Goal: Task Accomplishment & Management: Use online tool/utility

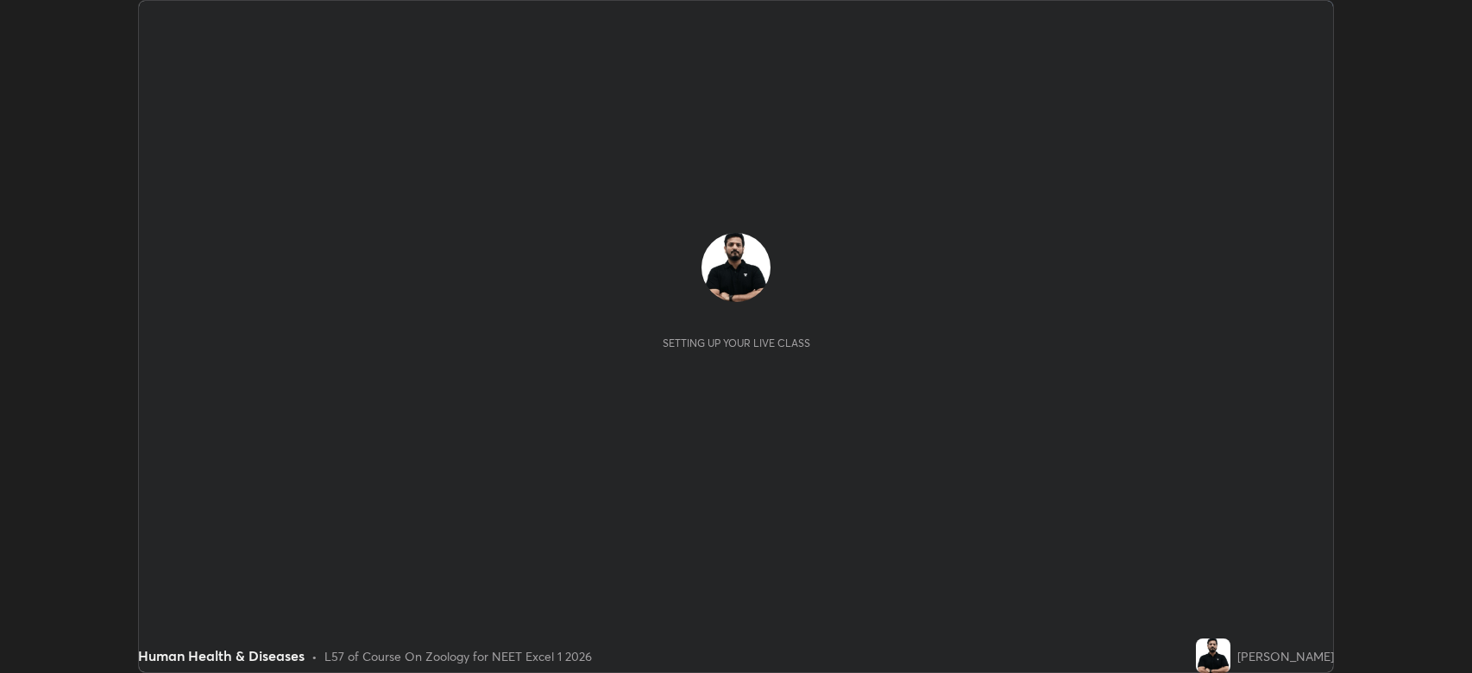
scroll to position [673, 1472]
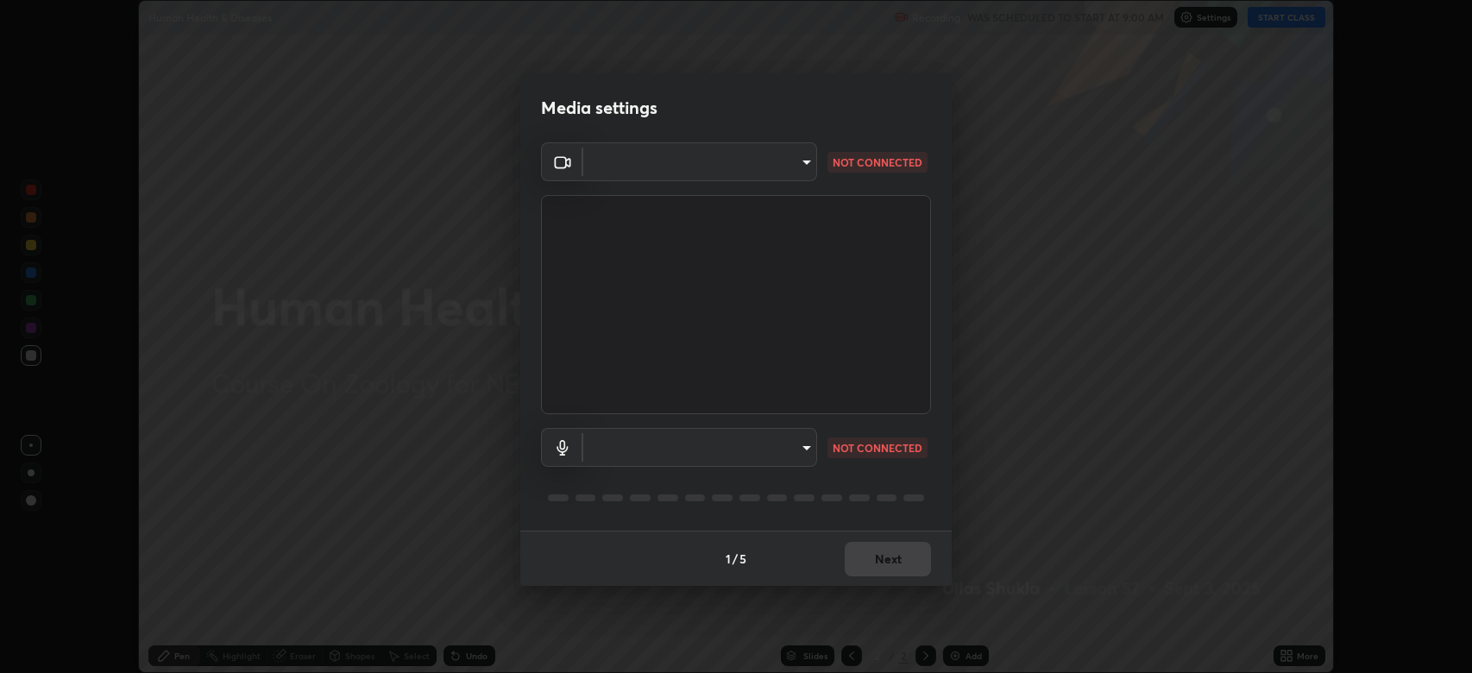
type input "794d03a334ab6cf92daa4269f68d25c817b6d7b5e31d9684855891884d0ab025"
type input "abfe49ea231096676f5dffd5fc284de79416b2b6bf9f32d11a432ff20e5decec"
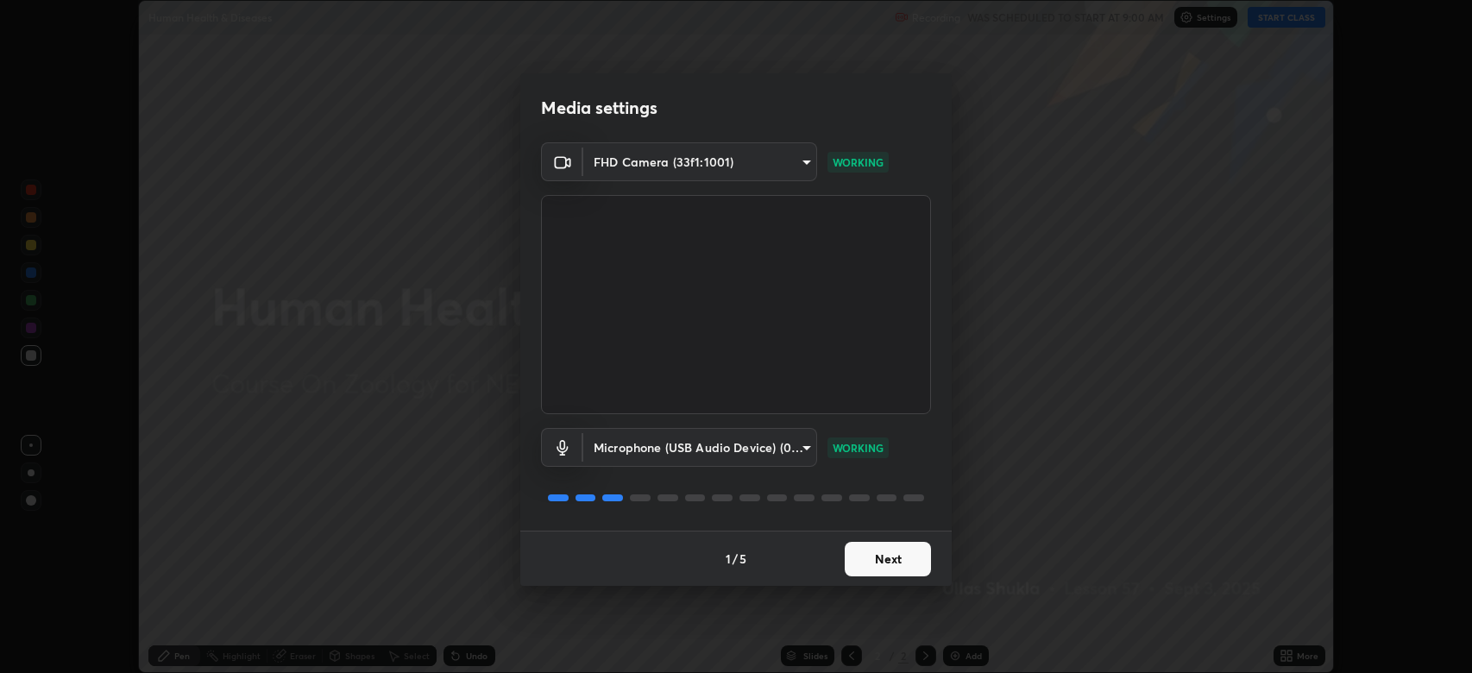
click at [876, 555] on button "Next" at bounding box center [888, 559] width 86 height 35
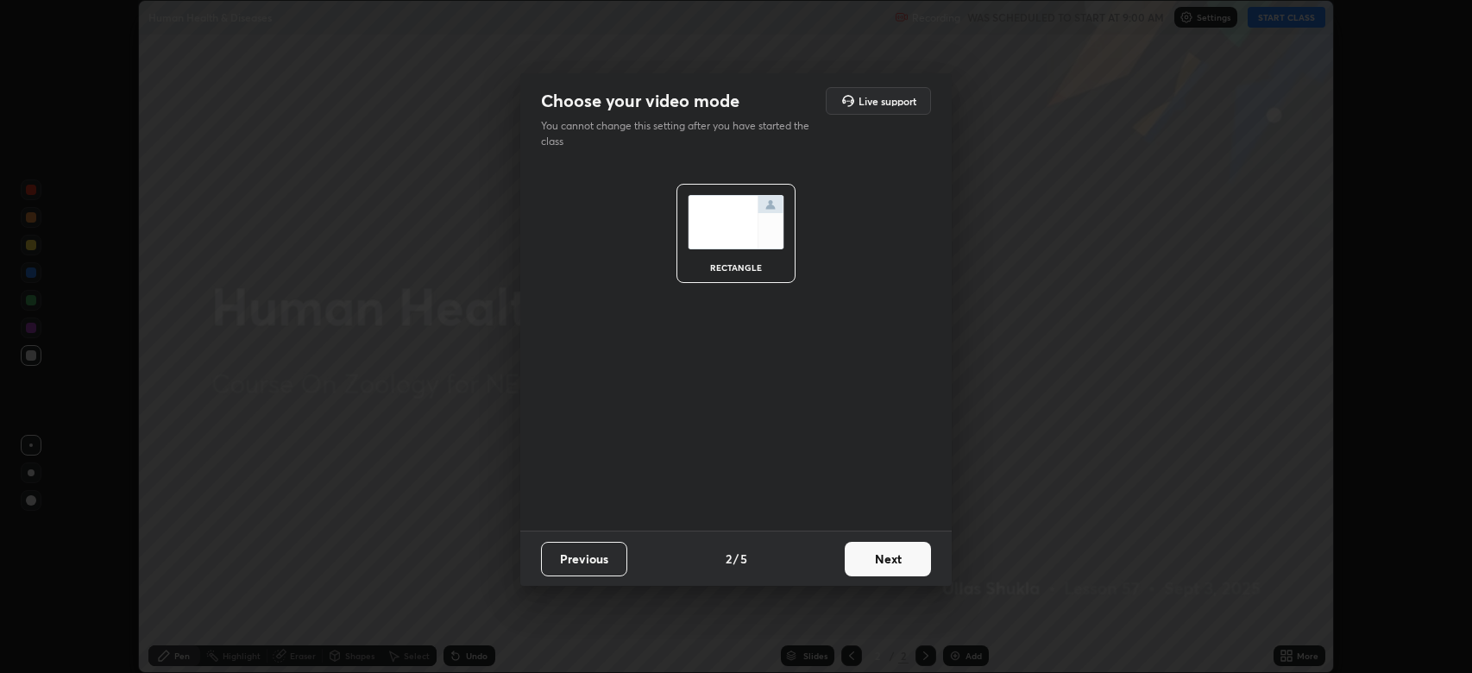
click at [875, 560] on button "Next" at bounding box center [888, 559] width 86 height 35
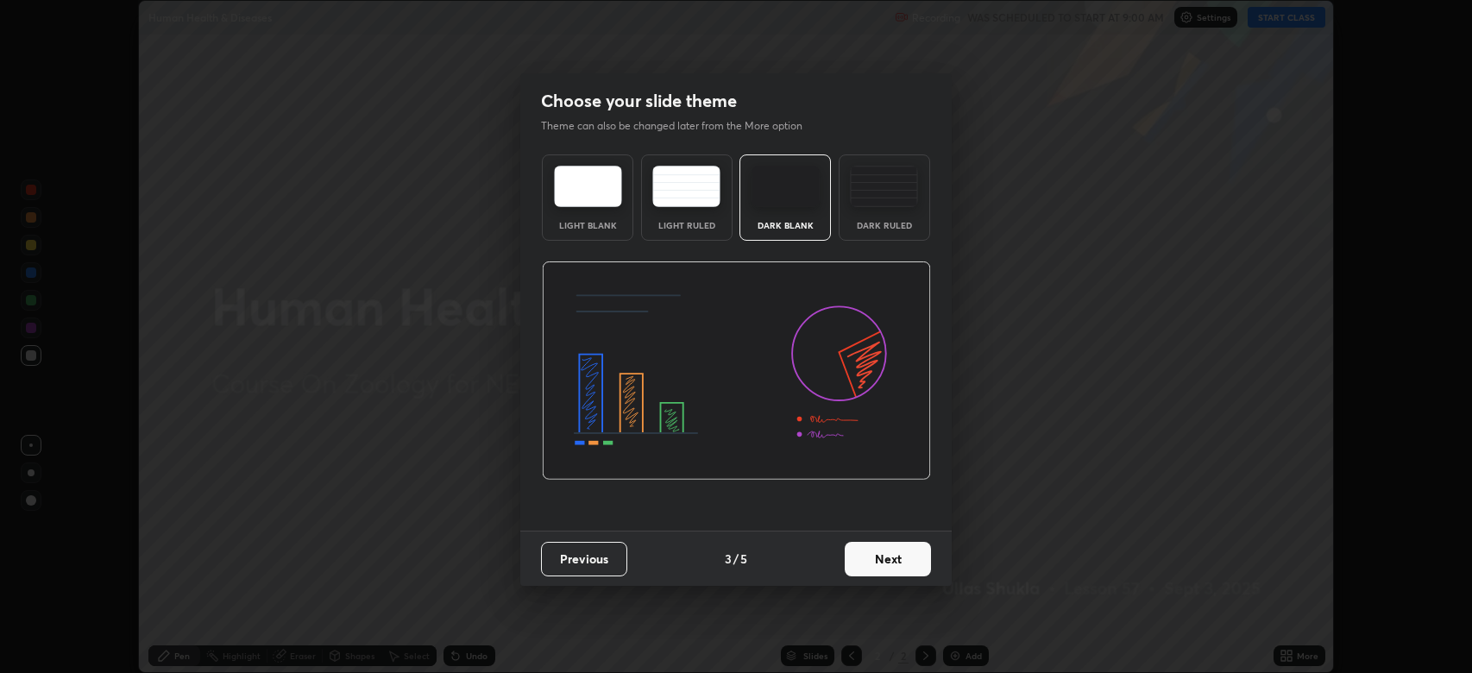
click at [876, 556] on button "Next" at bounding box center [888, 559] width 86 height 35
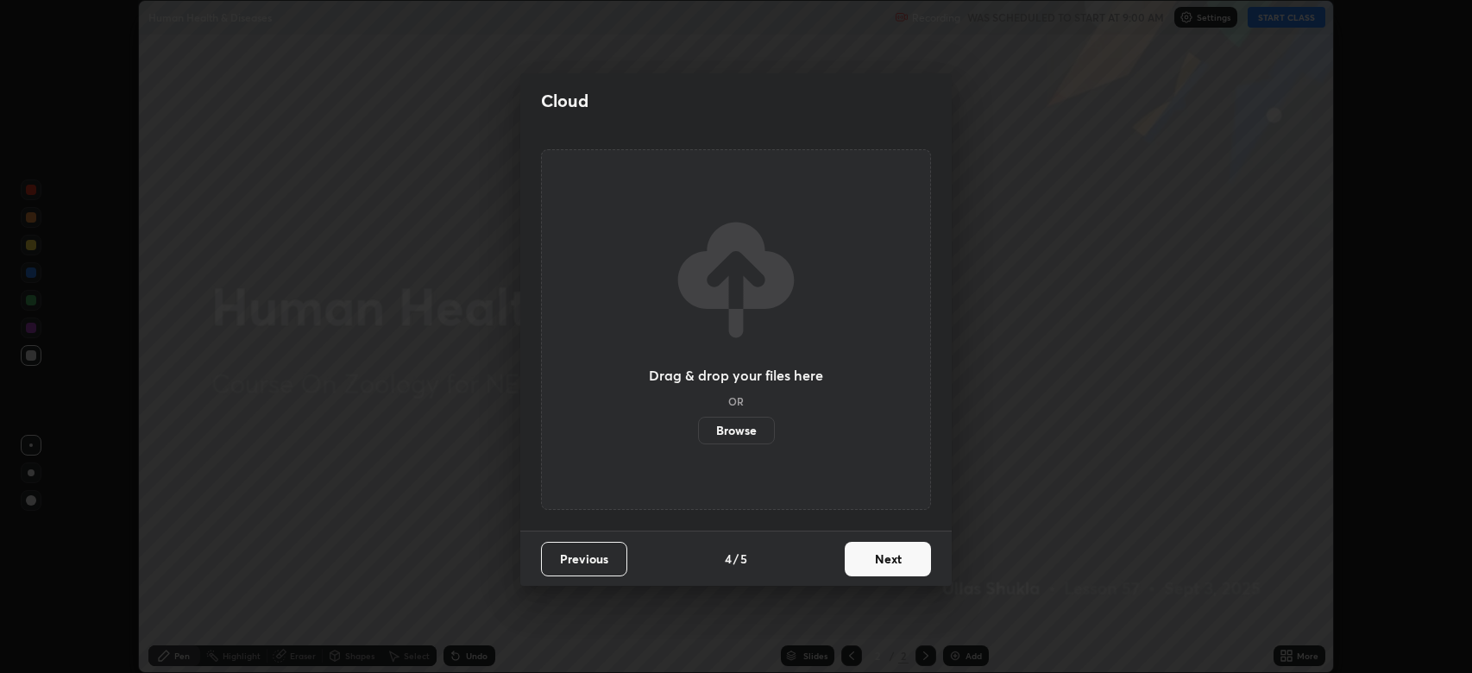
click at [877, 558] on button "Next" at bounding box center [888, 559] width 86 height 35
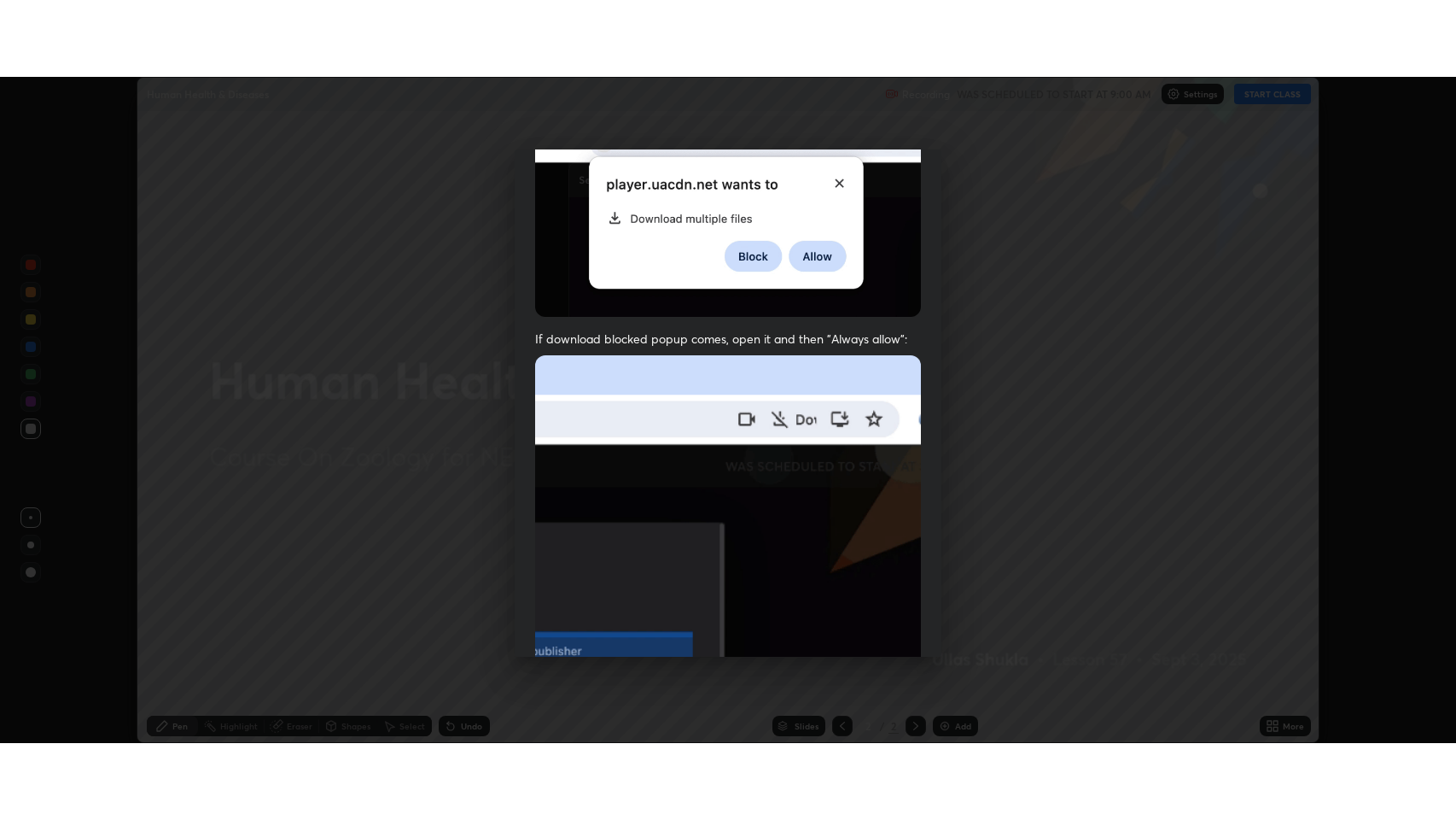
scroll to position [346, 0]
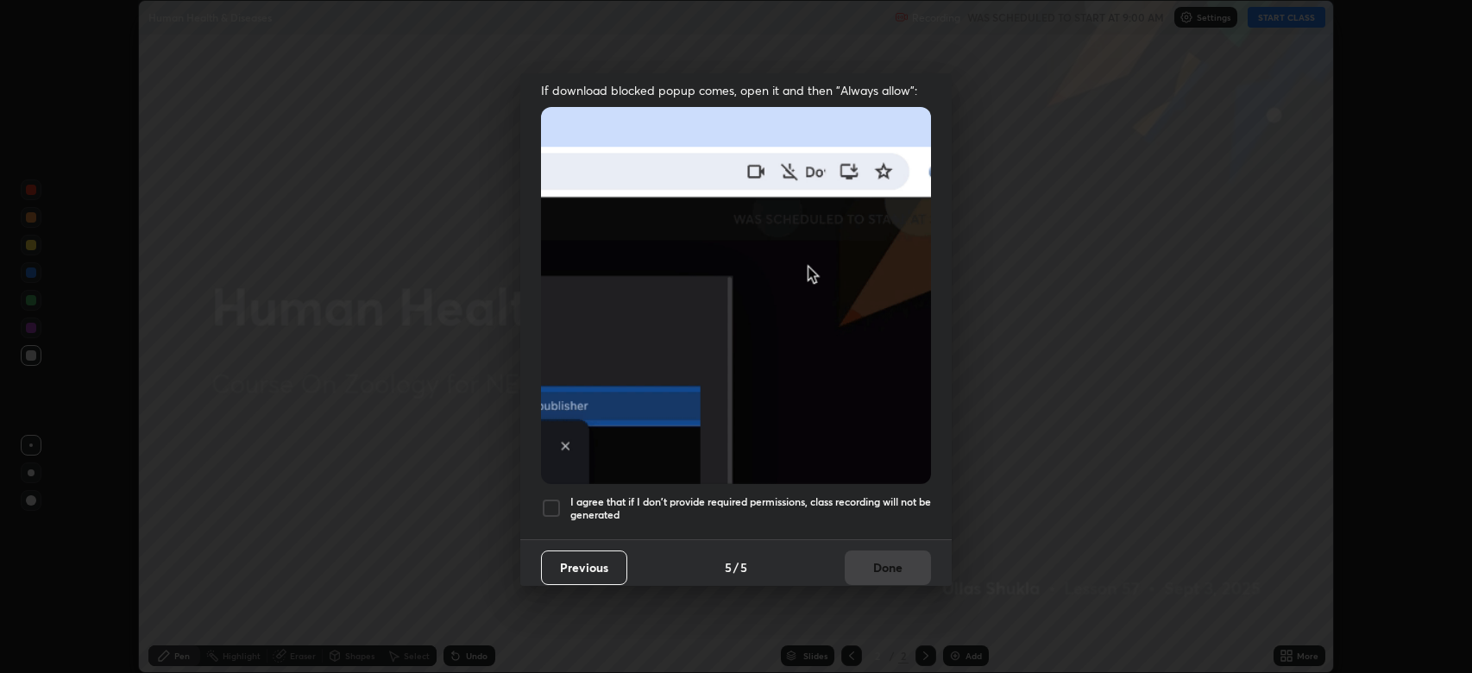
click at [545, 504] on div at bounding box center [551, 508] width 21 height 21
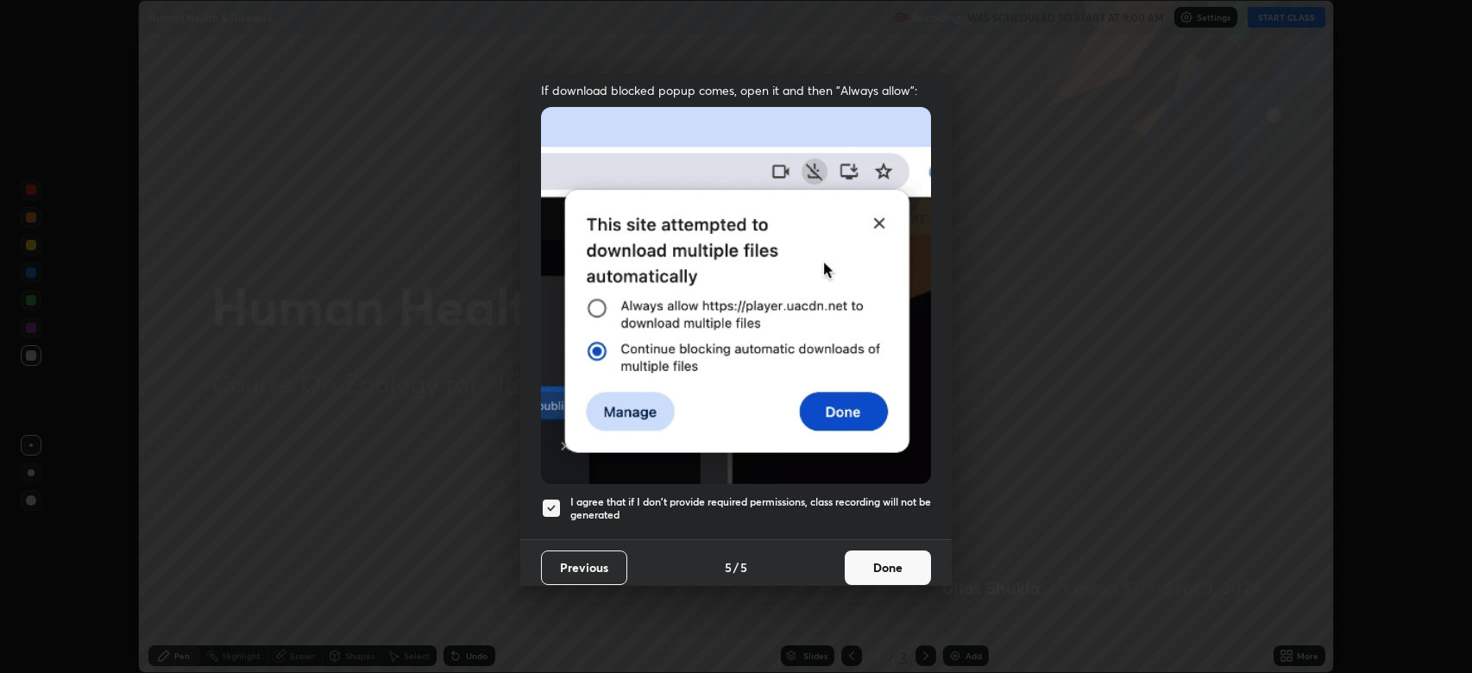
click at [867, 560] on button "Done" at bounding box center [888, 568] width 86 height 35
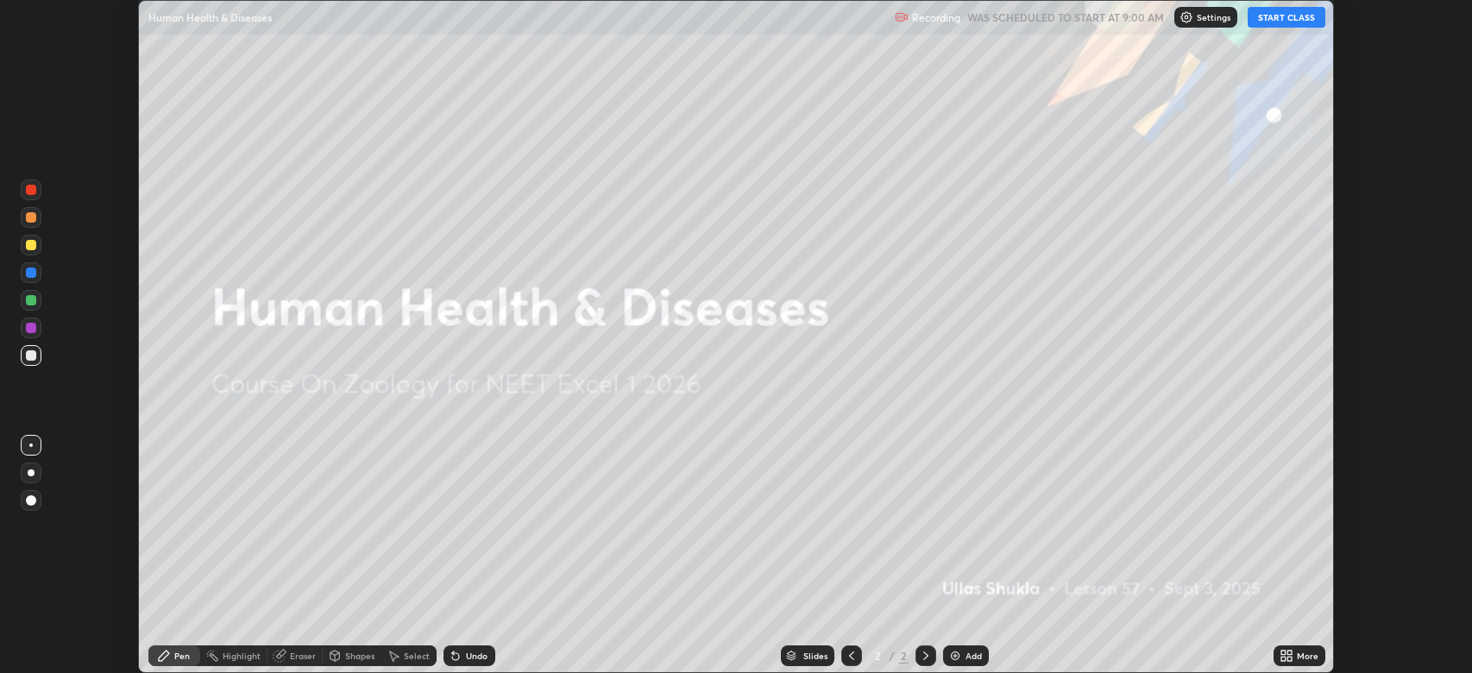
click at [1266, 23] on button "START CLASS" at bounding box center [1287, 17] width 78 height 21
click at [1290, 651] on icon at bounding box center [1290, 653] width 4 height 4
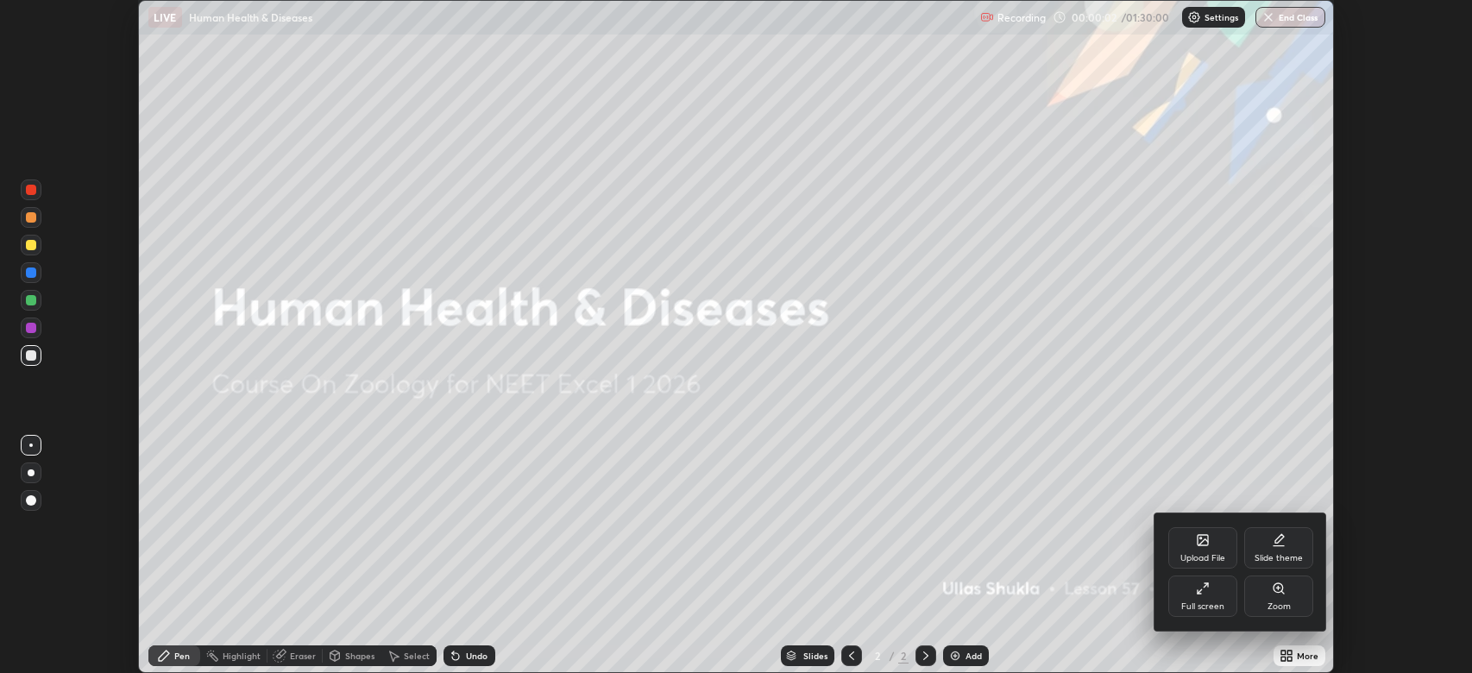
click at [1200, 591] on icon at bounding box center [1200, 591] width 4 height 4
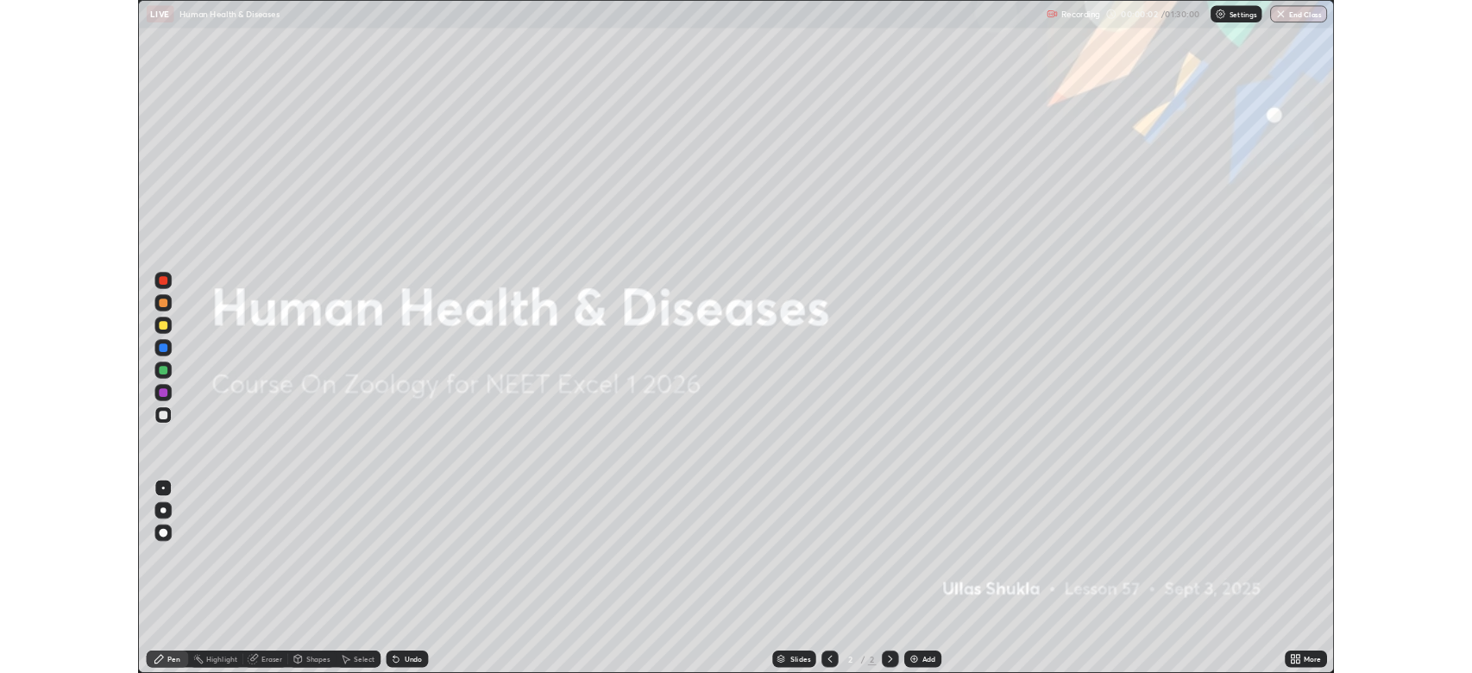
scroll to position [829, 1472]
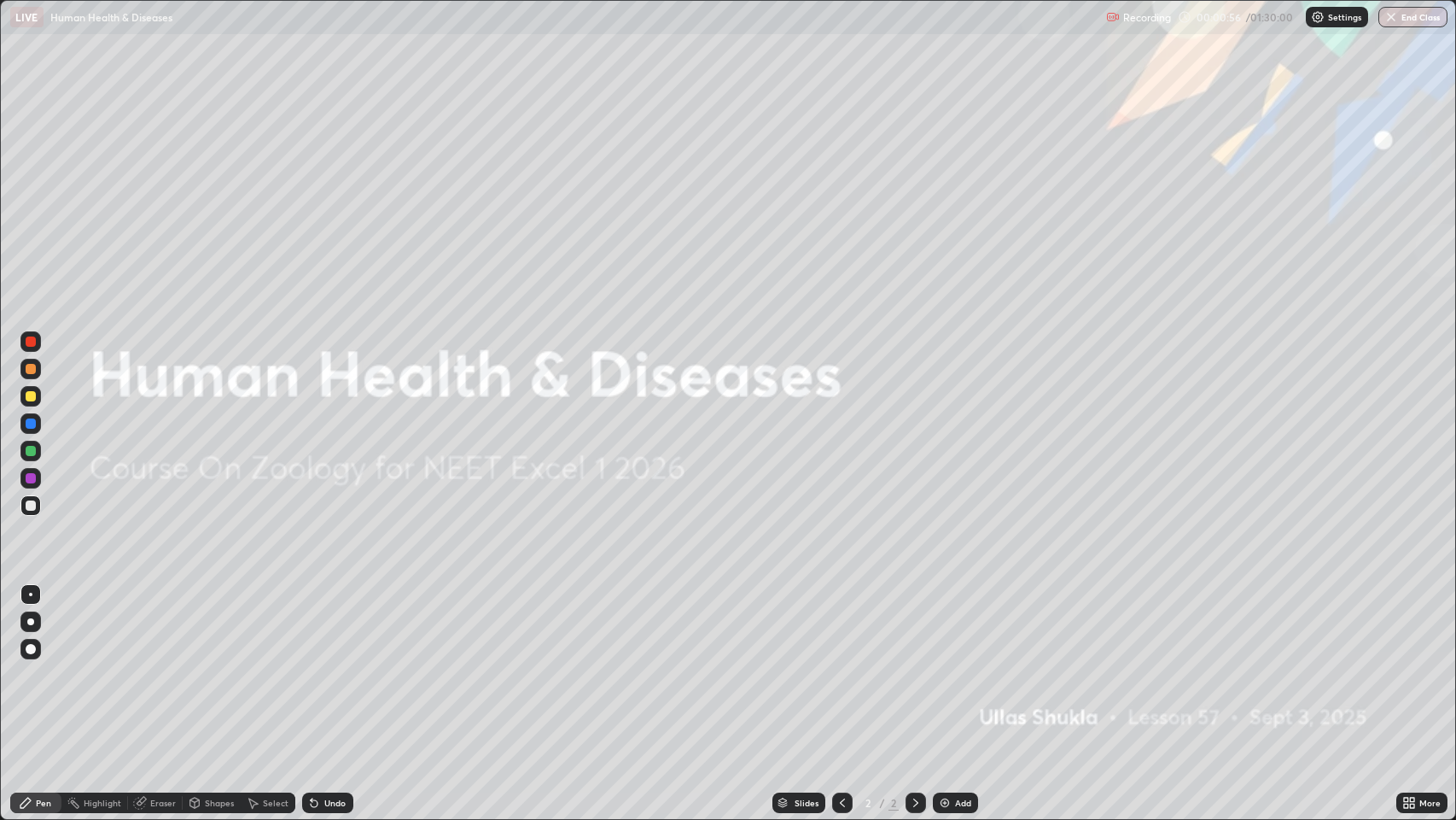
click at [950, 665] on img at bounding box center [946, 802] width 14 height 14
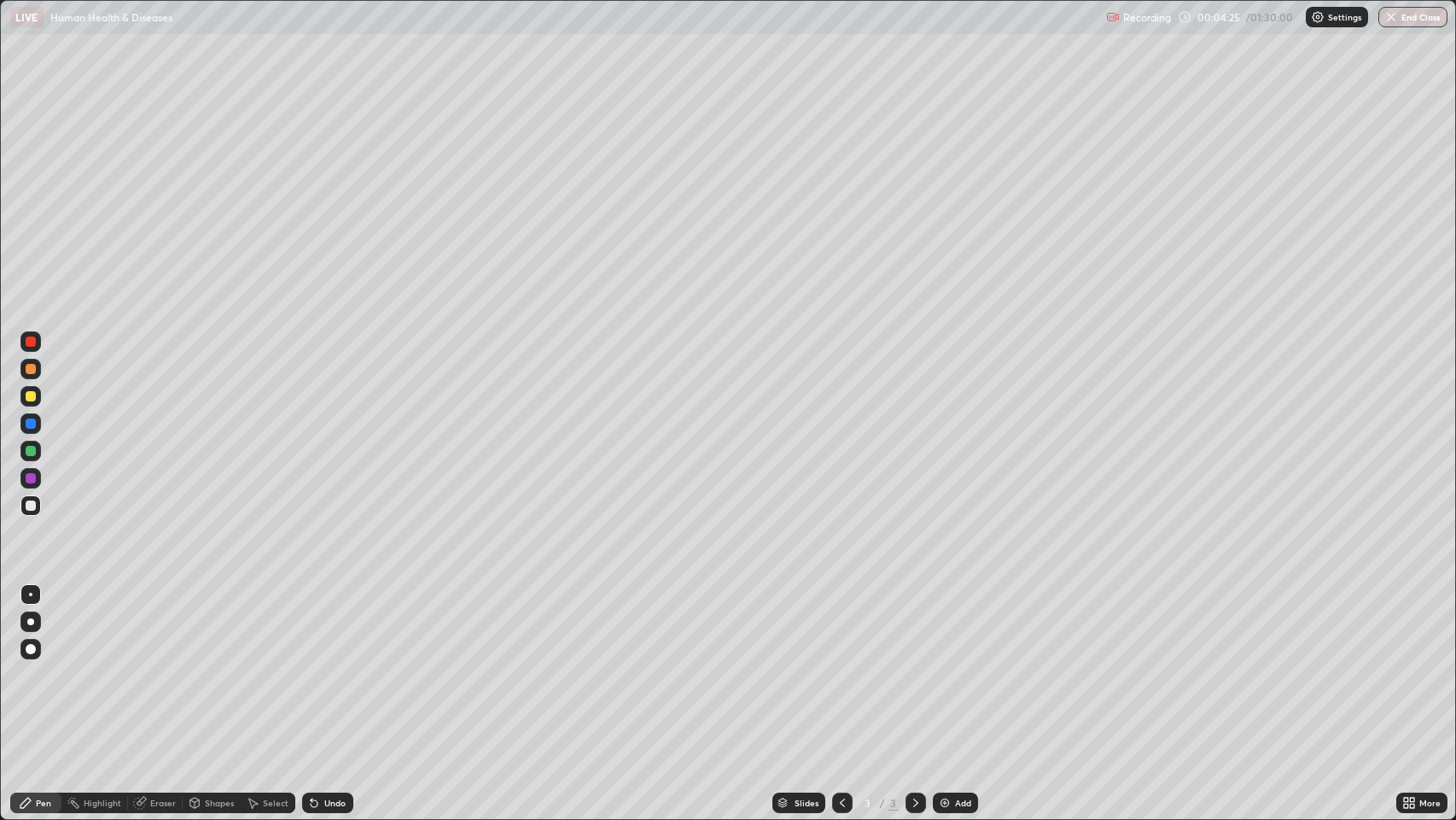
click at [31, 621] on div at bounding box center [31, 621] width 7 height 7
click at [30, 397] on div at bounding box center [31, 396] width 10 height 10
click at [953, 665] on div "Add" at bounding box center [956, 802] width 46 height 21
click at [951, 665] on div "Add" at bounding box center [956, 802] width 46 height 21
click at [326, 665] on div "Undo" at bounding box center [335, 802] width 22 height 9
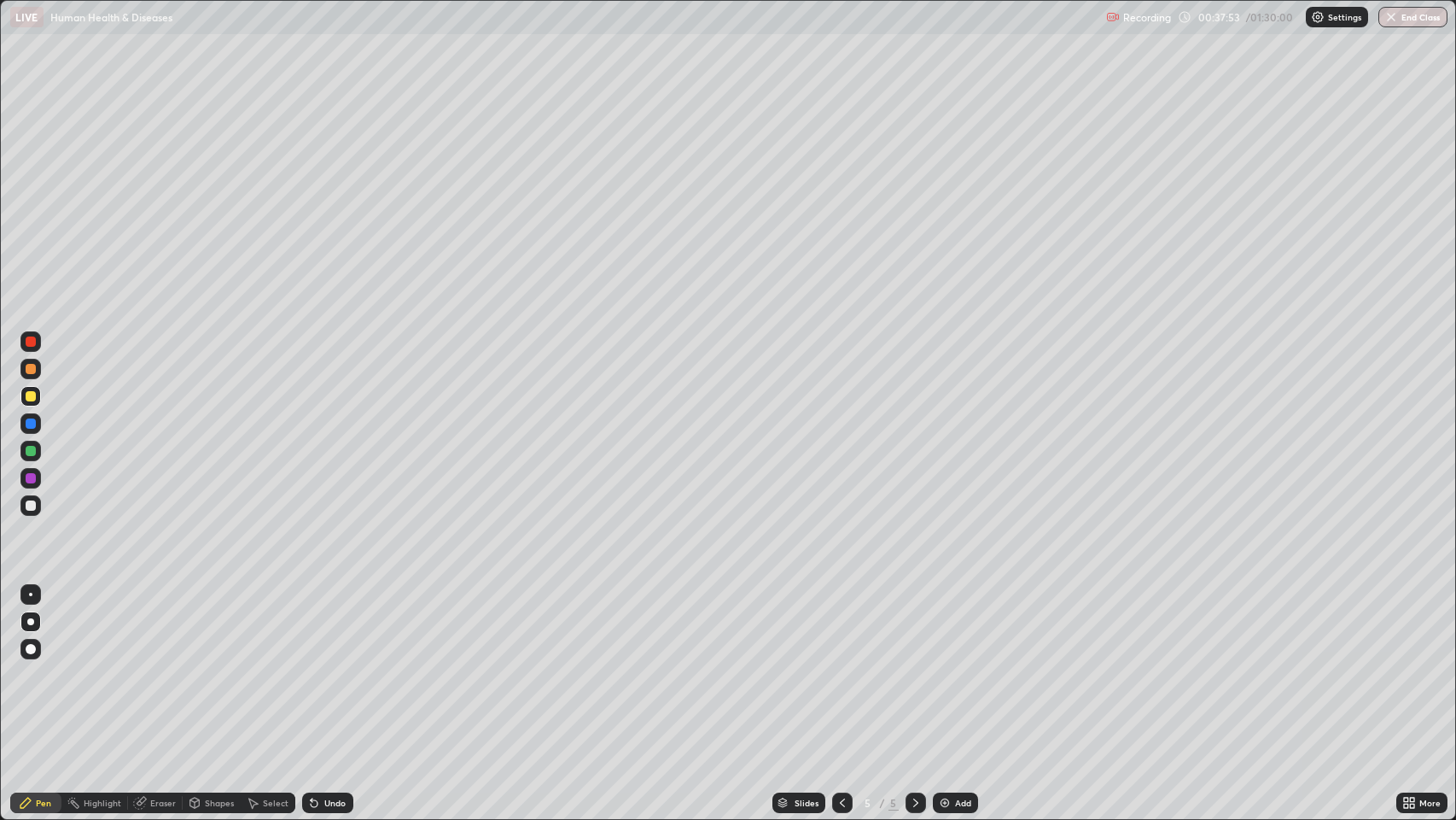
click at [946, 665] on img at bounding box center [946, 802] width 14 height 14
click at [332, 665] on div "Undo" at bounding box center [335, 802] width 22 height 9
click at [329, 665] on div "Undo" at bounding box center [335, 802] width 22 height 9
click at [332, 665] on div "Undo" at bounding box center [335, 802] width 22 height 9
click at [947, 665] on img at bounding box center [946, 802] width 14 height 14
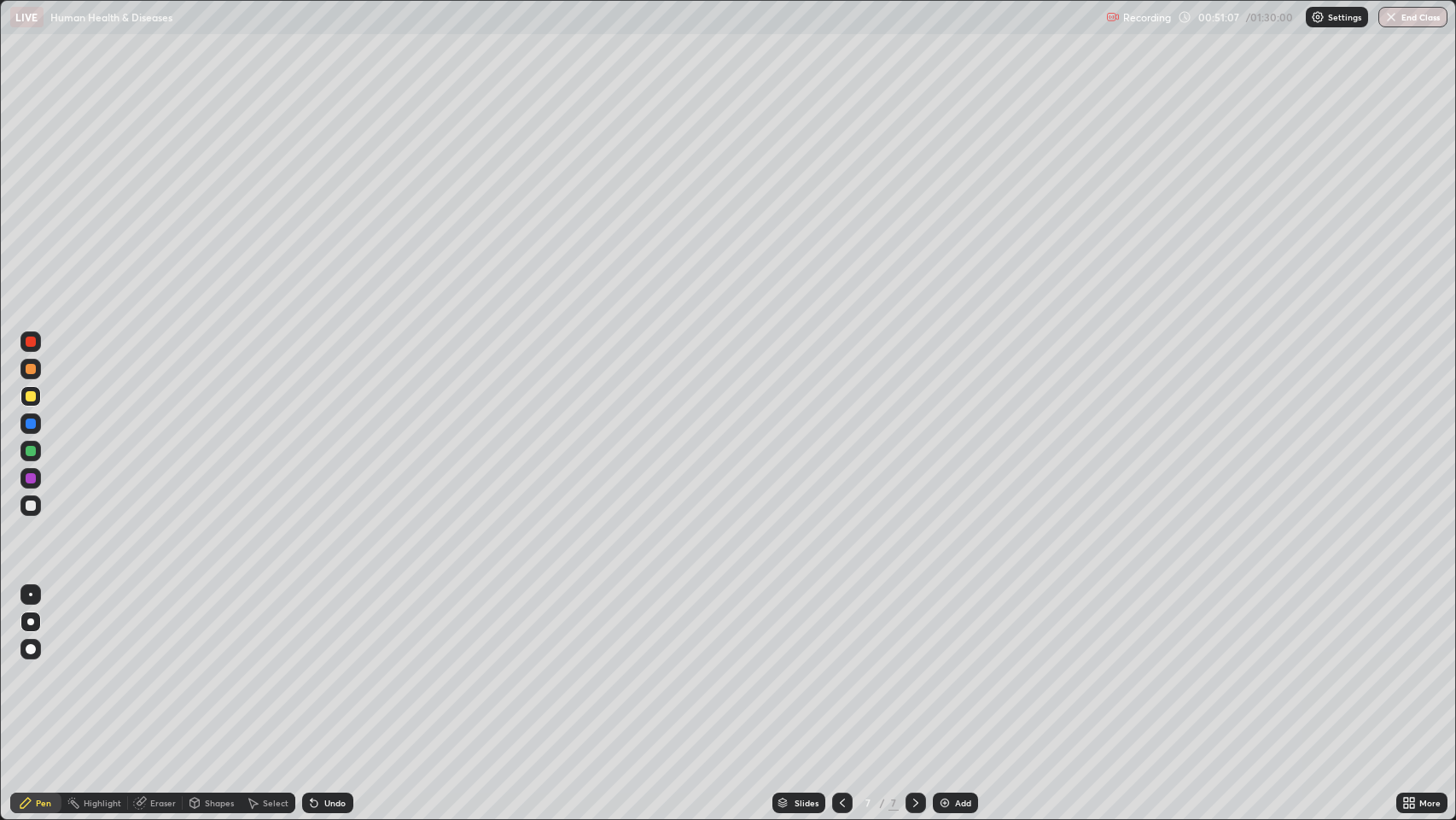
click at [336, 665] on div "Undo" at bounding box center [335, 802] width 22 height 9
click at [313, 665] on icon at bounding box center [314, 803] width 7 height 7
click at [943, 665] on img at bounding box center [946, 802] width 14 height 14
click at [335, 665] on div "Undo" at bounding box center [335, 802] width 22 height 9
click at [337, 665] on div "Undo" at bounding box center [335, 802] width 22 height 9
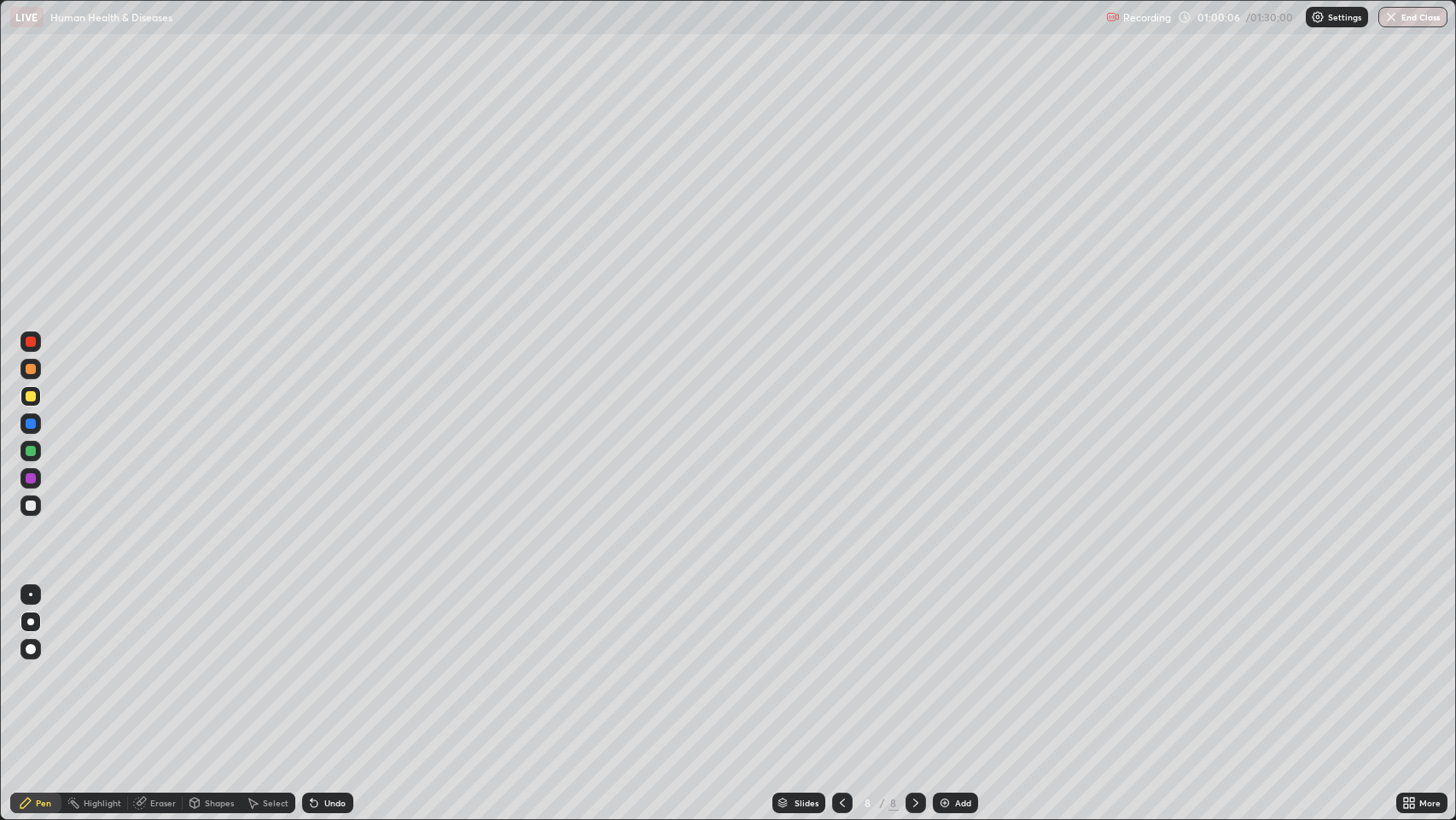
click at [342, 665] on div "Undo" at bounding box center [335, 802] width 22 height 9
click at [333, 665] on div "Undo" at bounding box center [335, 802] width 22 height 9
click at [951, 665] on img at bounding box center [946, 802] width 14 height 14
click at [331, 665] on div "Undo" at bounding box center [335, 802] width 22 height 9
click at [1393, 15] on img "button" at bounding box center [1393, 17] width 14 height 14
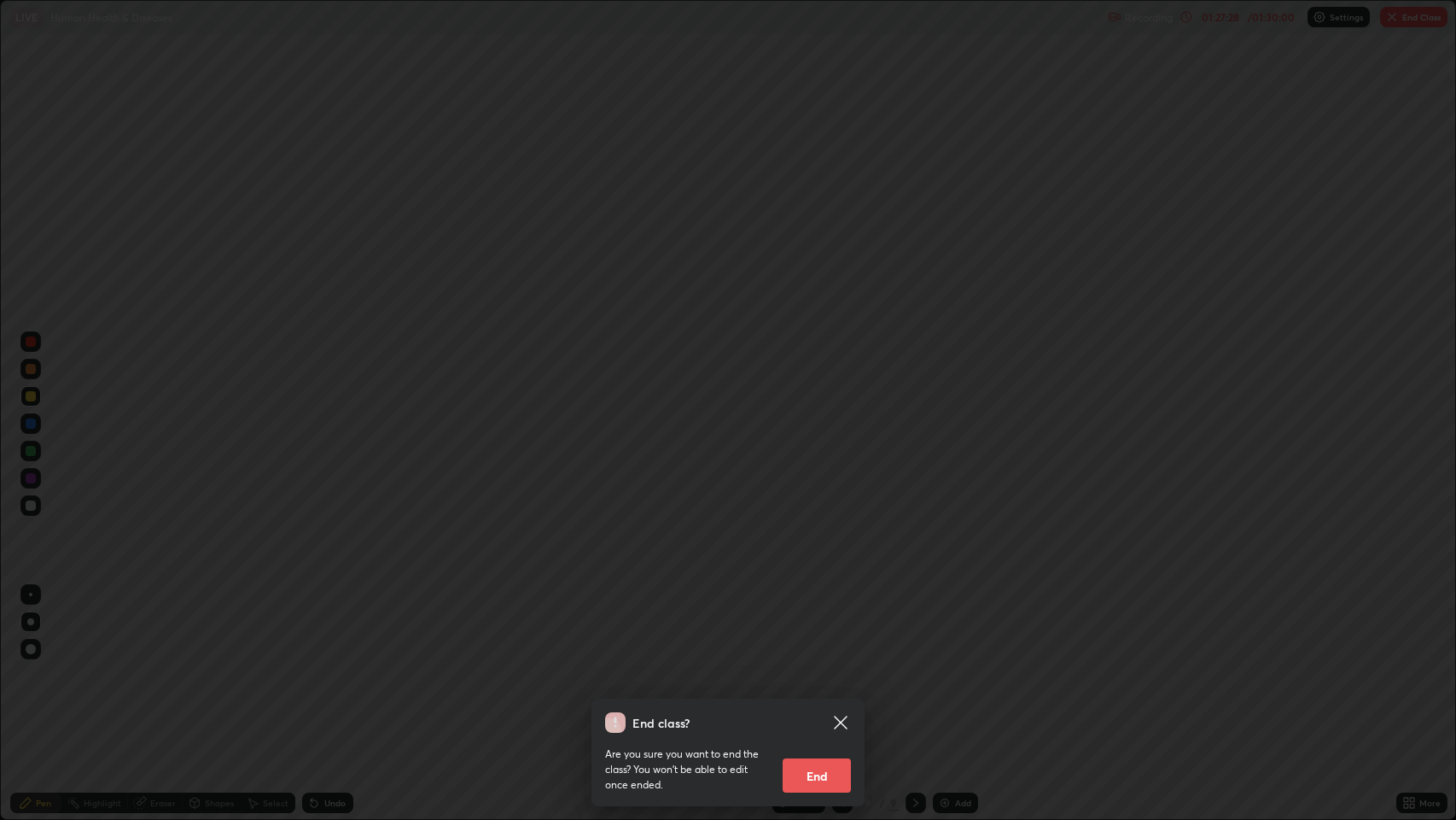
click at [820, 665] on button "End" at bounding box center [816, 774] width 68 height 35
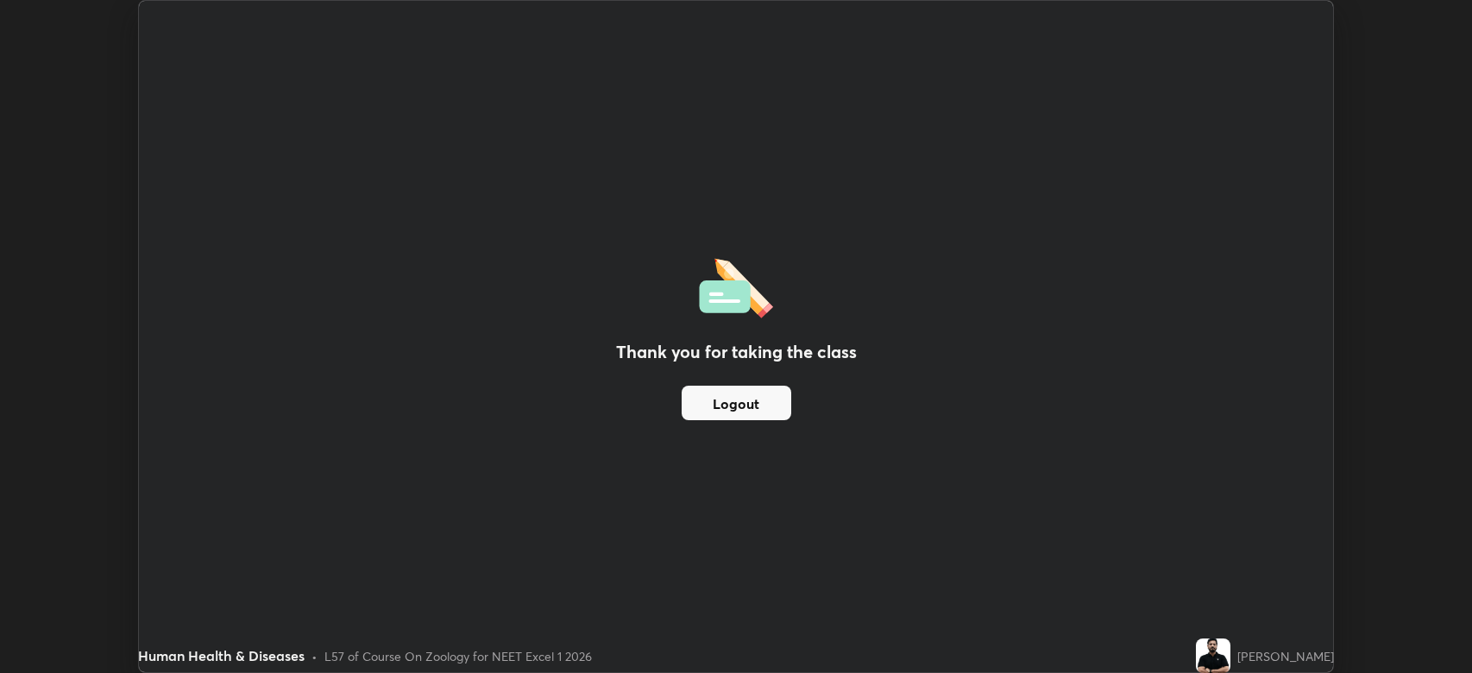
scroll to position [85637, 84837]
